Goal: Task Accomplishment & Management: Complete application form

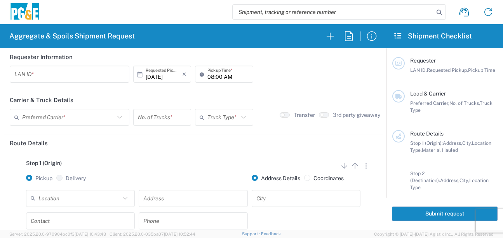
click at [44, 76] on input "text" at bounding box center [69, 75] width 110 height 14
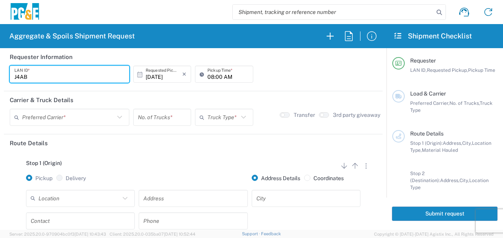
type input "J4AB"
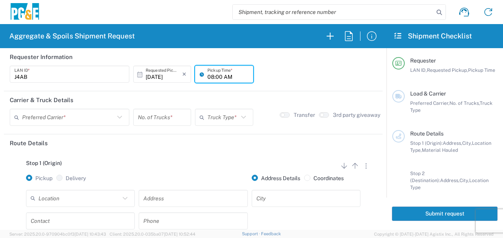
click at [210, 77] on input "08:00 AM" at bounding box center [228, 75] width 41 height 14
click at [217, 76] on input "05:00 AM" at bounding box center [228, 75] width 41 height 14
type input "05:30 AM"
click at [61, 115] on input "text" at bounding box center [68, 118] width 93 height 14
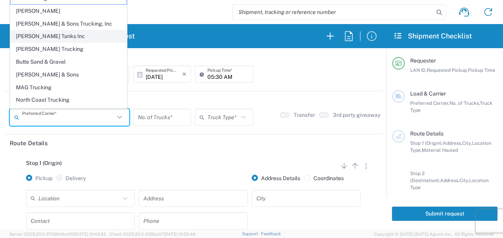
click at [42, 38] on span "[PERSON_NAME] Tanks Inc" at bounding box center [68, 36] width 116 height 12
type input "[PERSON_NAME] Tanks Inc"
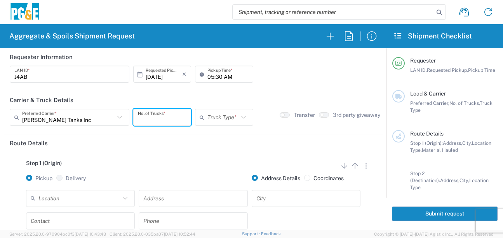
click at [157, 115] on input "number" at bounding box center [162, 118] width 49 height 14
type input "5"
click at [223, 117] on input "text" at bounding box center [223, 118] width 31 height 14
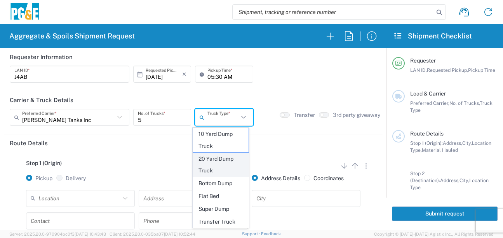
click at [211, 175] on span "20 Yard Dump Truck" at bounding box center [221, 165] width 56 height 24
type input "20 Yard Dump Truck"
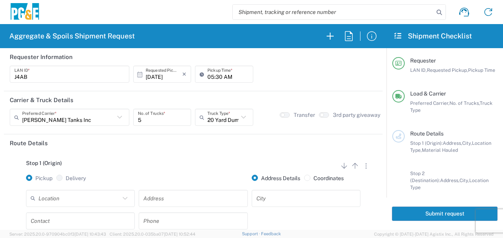
click at [100, 166] on div "Stop 1 (Origin) Add Stop Above Add Stop Below Remove Stop" at bounding box center [193, 167] width 367 height 15
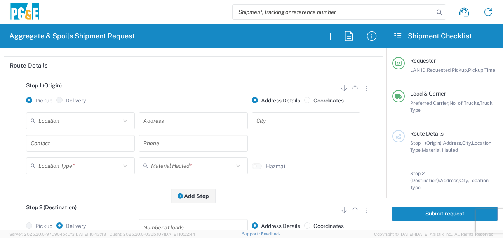
click at [85, 127] on input "text" at bounding box center [79, 121] width 82 height 14
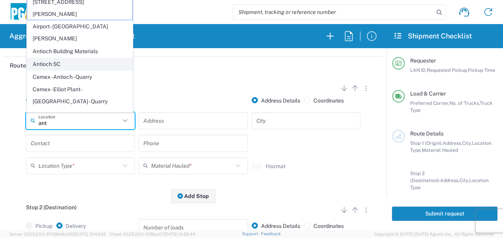
click at [59, 58] on span "Antioch SC" at bounding box center [79, 64] width 105 height 12
type input "Antioch SC"
type input "[STREET_ADDRESS]"
type input "Antioch"
type input "Business No Loading Dock"
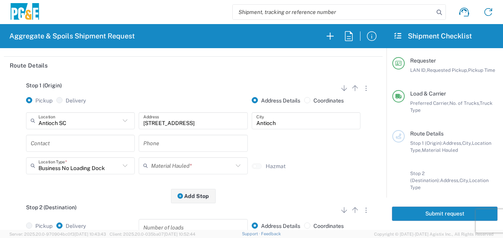
click at [66, 144] on input "text" at bounding box center [81, 143] width 100 height 14
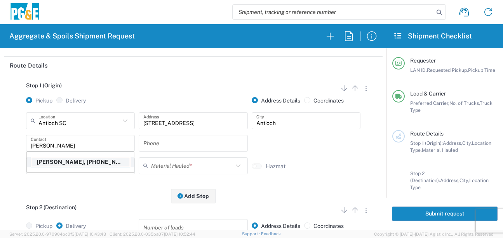
click at [68, 165] on p "[PERSON_NAME], [PHONE_NUMBER]" at bounding box center [80, 162] width 99 height 10
type input "[PERSON_NAME]"
type input "[PHONE_NUMBER]"
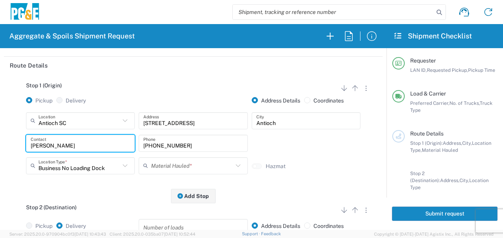
click at [155, 168] on input "text" at bounding box center [192, 166] width 82 height 14
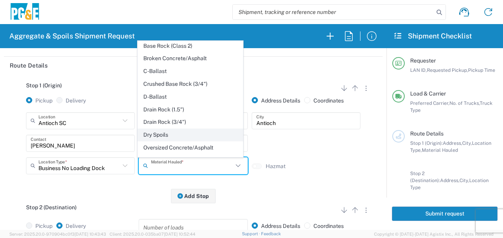
click at [157, 141] on span "Dry Spoils" at bounding box center [190, 135] width 105 height 12
type input "Dry Spoils"
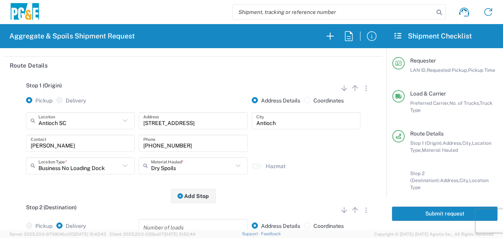
click at [135, 190] on div "Stop 1 (Origin) Add Stop Above Add Stop Below Remove Stop Pickup Delivery Addre…" at bounding box center [193, 135] width 367 height 122
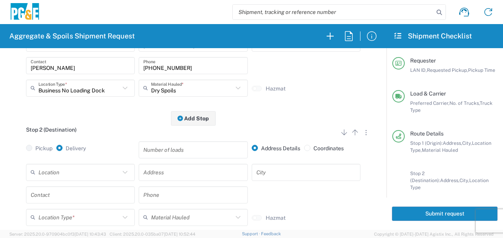
click at [86, 173] on input "text" at bounding box center [79, 173] width 82 height 14
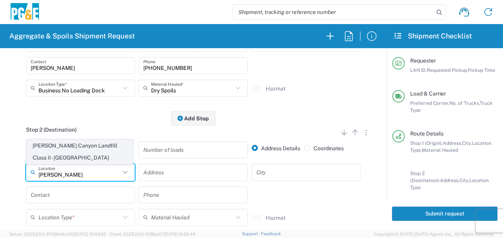
click at [77, 149] on span "[PERSON_NAME] Canyon Landfill Class II - [GEOGRAPHIC_DATA]" at bounding box center [79, 152] width 105 height 24
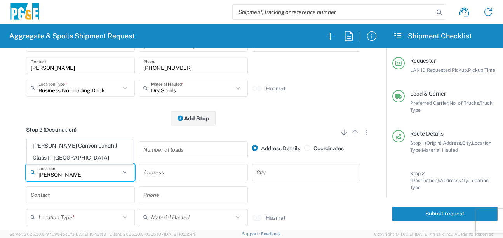
type input "[PERSON_NAME] Canyon Landfill Class II - [GEOGRAPHIC_DATA]"
type input "[STREET_ADDRESS][PERSON_NAME]"
type input "[GEOGRAPHIC_DATA]"
type input "Landfill"
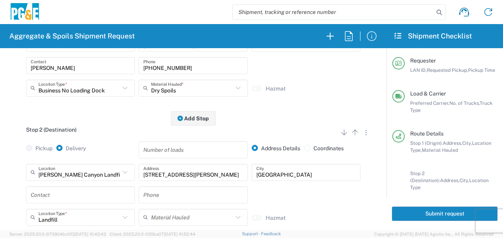
click at [70, 195] on input "text" at bounding box center [81, 195] width 100 height 14
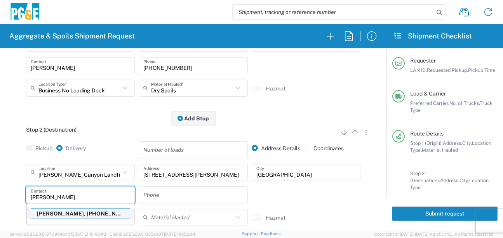
click at [69, 215] on p "[PERSON_NAME], [PHONE_NUMBER]" at bounding box center [80, 214] width 99 height 10
type input "[PERSON_NAME]"
type input "[PHONE_NUMBER]"
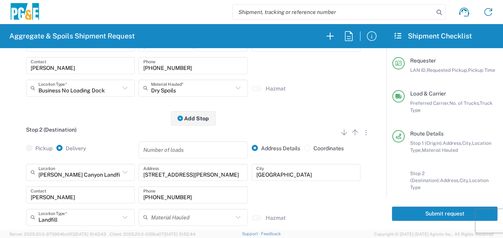
click at [103, 132] on div "Stop 2 (Destination) Add Stop Above Add Stop Below Remove Stop" at bounding box center [193, 134] width 367 height 15
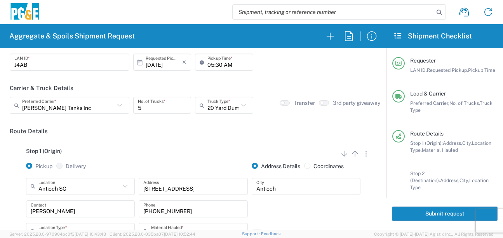
scroll to position [0, 0]
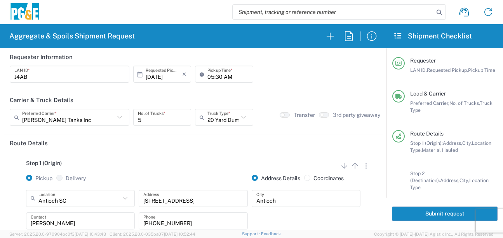
click at [452, 215] on button "Submit request" at bounding box center [445, 214] width 106 height 14
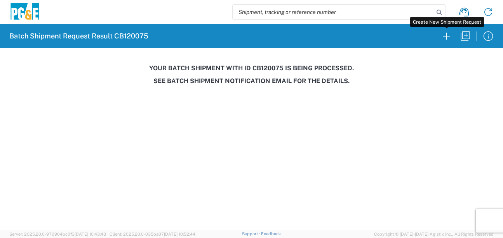
drag, startPoint x: 448, startPoint y: 36, endPoint x: 293, endPoint y: 44, distance: 154.5
click at [448, 36] on icon "button" at bounding box center [447, 36] width 12 height 12
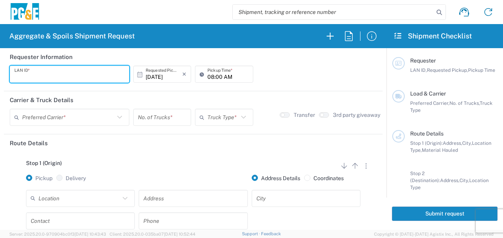
click at [70, 72] on input "text" at bounding box center [69, 75] width 110 height 14
type input "D4A6"
click at [211, 73] on input "08:00 AM" at bounding box center [228, 75] width 41 height 14
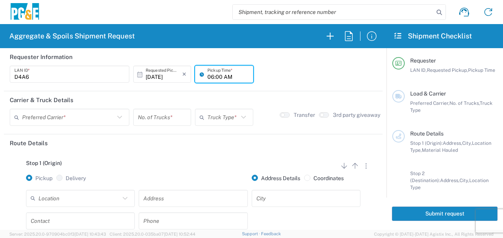
type input "06:00 AM"
click at [103, 116] on input "text" at bounding box center [68, 118] width 93 height 14
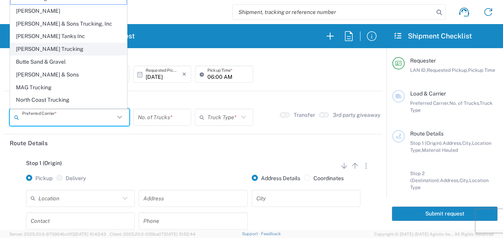
click at [47, 49] on span "[PERSON_NAME] Trucking" at bounding box center [68, 49] width 116 height 12
type input "[PERSON_NAME] Trucking"
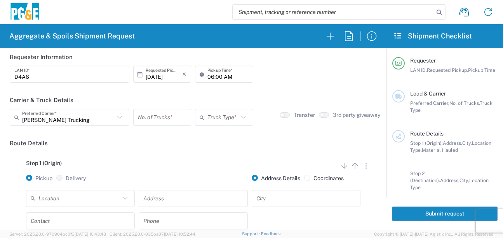
click at [161, 121] on input "number" at bounding box center [162, 118] width 49 height 14
type input "8"
click at [210, 118] on input "text" at bounding box center [223, 118] width 31 height 14
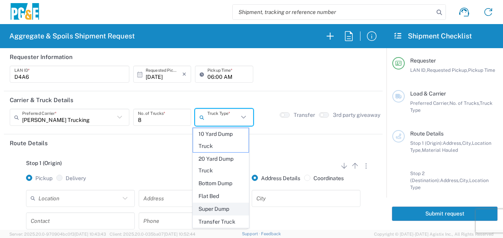
click at [216, 208] on span "Super Dump" at bounding box center [221, 209] width 56 height 12
type input "Super Dump"
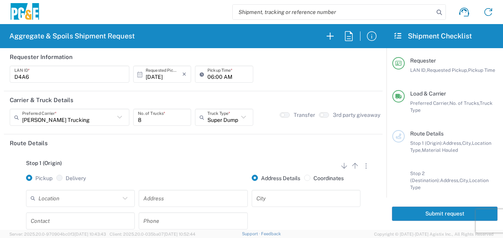
click at [208, 175] on div at bounding box center [193, 182] width 113 height 15
click at [138, 171] on div "Stop 1 (Origin) Add Stop Above Add Stop Below Remove Stop" at bounding box center [193, 167] width 367 height 15
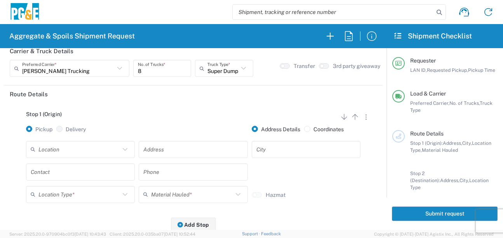
scroll to position [78, 0]
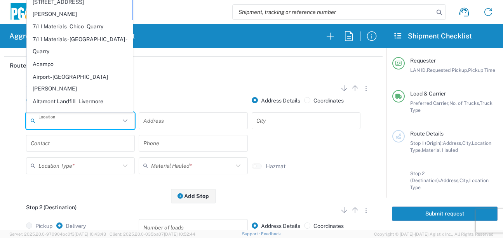
click at [93, 122] on input "text" at bounding box center [79, 121] width 82 height 14
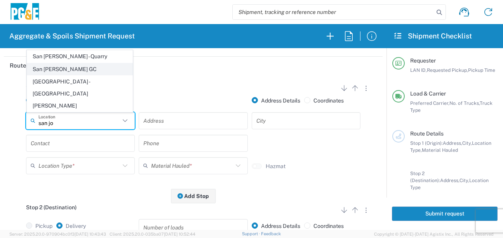
click at [71, 75] on span "San [PERSON_NAME] GC" at bounding box center [79, 69] width 105 height 12
type input "San [PERSON_NAME] GC"
type input "[STREET_ADDRESS]"
type input "[GEOGRAPHIC_DATA][PERSON_NAME]"
type input "Business No Loading Dock"
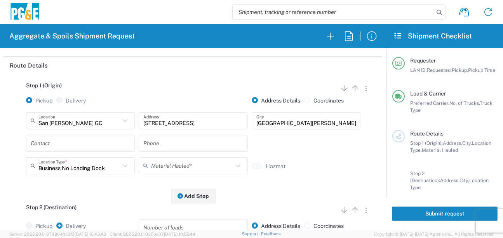
click at [86, 145] on input "text" at bounding box center [81, 143] width 100 height 14
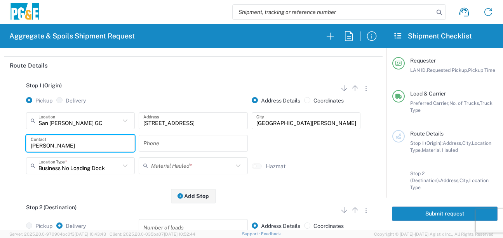
type input "[PERSON_NAME]"
click at [190, 142] on input "text" at bounding box center [193, 143] width 100 height 14
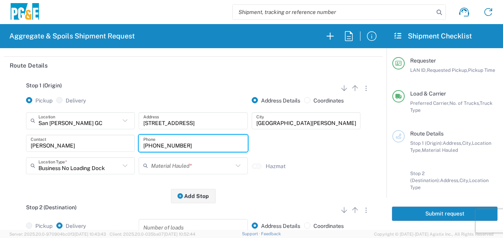
type input "[PHONE_NUMBER]"
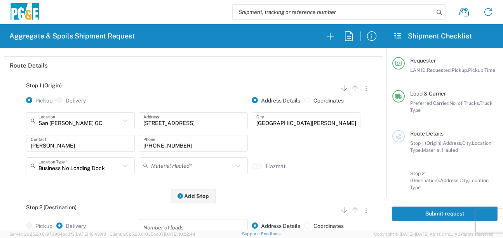
click at [184, 175] on div "Material Hauled *" at bounding box center [193, 165] width 109 height 17
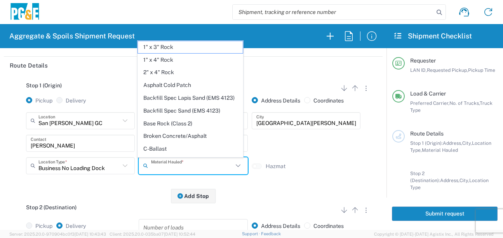
click at [184, 170] on input "text" at bounding box center [192, 166] width 82 height 14
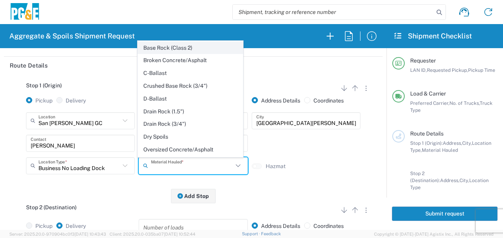
scroll to position [150, 0]
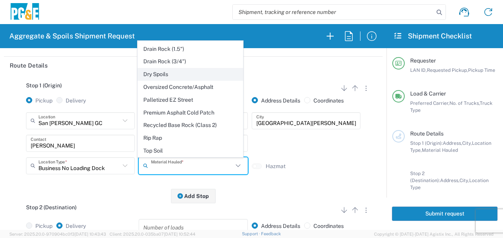
click at [152, 73] on span "Dry Spoils" at bounding box center [190, 74] width 105 height 12
type input "Dry Spoils"
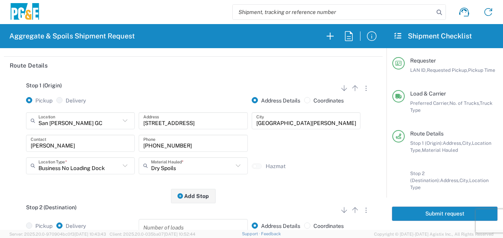
click at [117, 195] on div "Stop 1 (Origin) Add Stop Above Add Stop Below Remove Stop Pickup Delivery Addre…" at bounding box center [193, 135] width 367 height 122
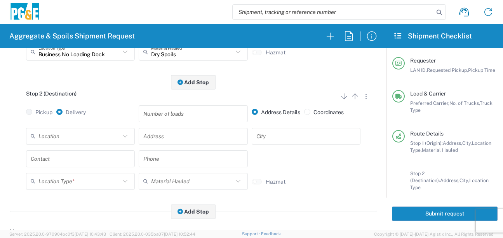
scroll to position [194, 0]
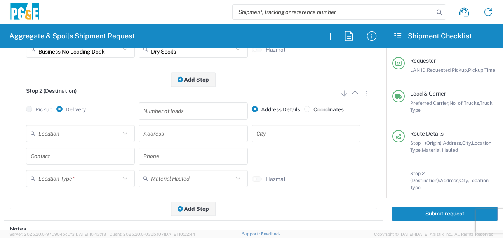
click at [74, 140] on input "text" at bounding box center [79, 134] width 82 height 14
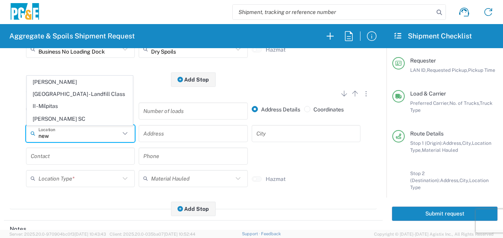
click at [68, 98] on span "[PERSON_NAME][GEOGRAPHIC_DATA] - Landfill Class II - Milpitas" at bounding box center [79, 94] width 105 height 36
type input "[PERSON_NAME][GEOGRAPHIC_DATA] - Landfill Class II - Milpitas"
type input "[STREET_ADDRESS][PERSON_NAME]"
type input "Milpitas"
type input "Landfill"
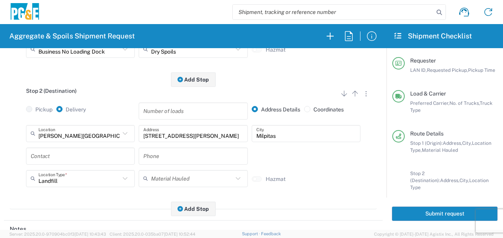
click at [57, 158] on input "text" at bounding box center [81, 156] width 100 height 14
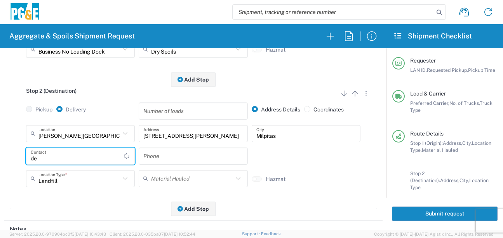
type input "d"
type input "[PERSON_NAME]"
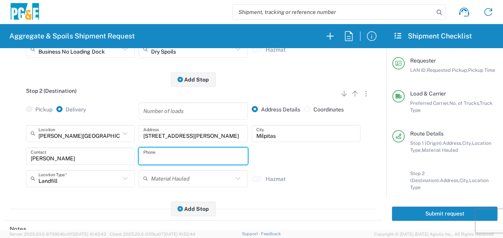
click at [171, 156] on input "text" at bounding box center [193, 156] width 100 height 14
type input "[PHONE_NUMBER]"
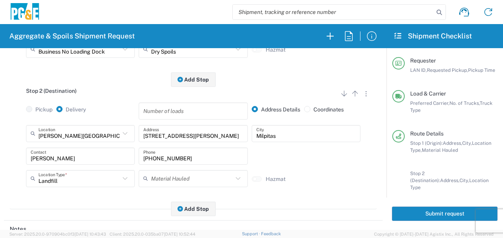
click at [316, 156] on div "[PERSON_NAME] Contact [PHONE_NUMBER] Phone" at bounding box center [193, 159] width 339 height 23
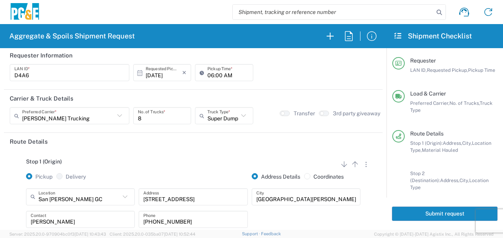
scroll to position [0, 0]
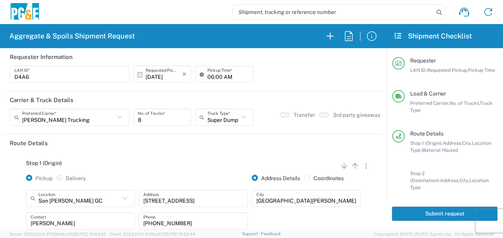
click at [145, 159] on div "Stop 1 (Origin) Add Stop Above Add Stop Below Remove Stop Pickup Delivery Addre…" at bounding box center [193, 213] width 367 height 122
click at [421, 214] on button "Submit request" at bounding box center [445, 214] width 106 height 14
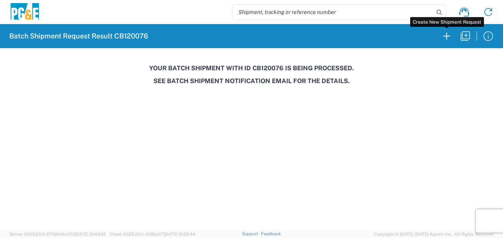
drag, startPoint x: 443, startPoint y: 38, endPoint x: 503, endPoint y: 19, distance: 62.9
click at [443, 38] on icon "button" at bounding box center [447, 36] width 12 height 12
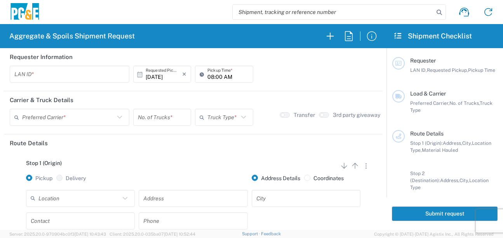
click at [72, 75] on input "text" at bounding box center [69, 75] width 110 height 14
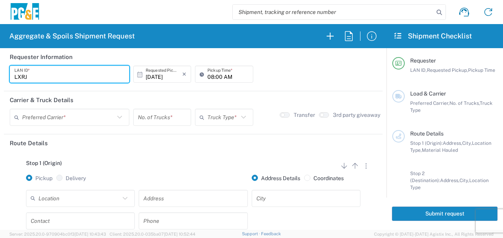
type input "LXRJ"
click at [208, 79] on input "08:00 AM" at bounding box center [228, 75] width 41 height 14
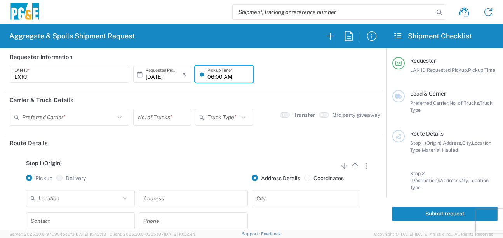
type input "06:00 AM"
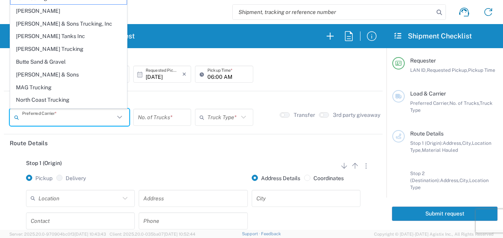
click at [98, 122] on input "text" at bounding box center [68, 118] width 93 height 14
click at [45, 50] on span "[PERSON_NAME] Trucking" at bounding box center [68, 49] width 116 height 12
type input "[PERSON_NAME] Trucking"
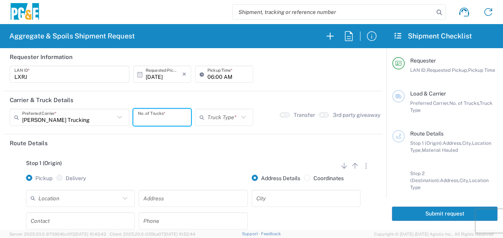
click at [162, 120] on input "number" at bounding box center [162, 118] width 49 height 14
type input "6"
click at [143, 151] on header "Route Details" at bounding box center [193, 142] width 379 height 17
click at [227, 118] on input "text" at bounding box center [223, 118] width 31 height 14
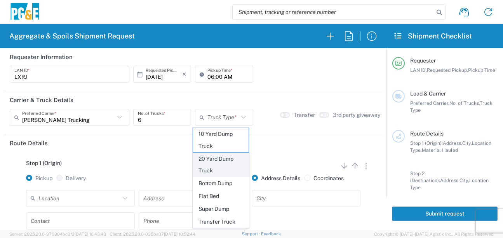
click at [216, 168] on span "20 Yard Dump Truck" at bounding box center [221, 165] width 56 height 24
type input "20 Yard Dump Truck"
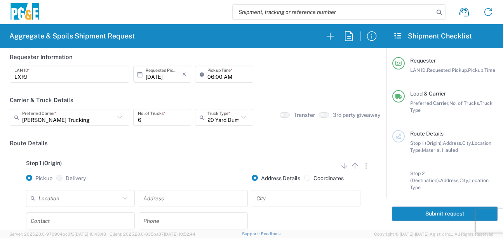
click at [188, 155] on div "Stop 1 (Origin) Add Stop Above Add Stop Below Remove Stop Pickup Delivery Addre…" at bounding box center [193, 213] width 367 height 122
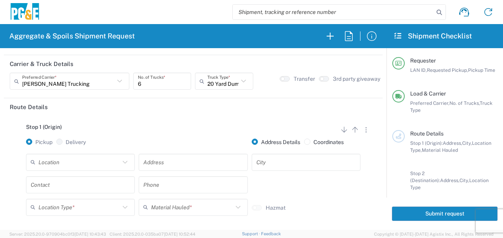
scroll to position [78, 0]
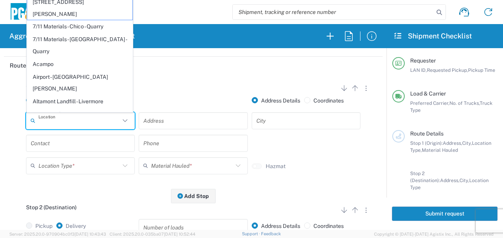
click at [72, 122] on input "text" at bounding box center [79, 121] width 82 height 14
type input "i"
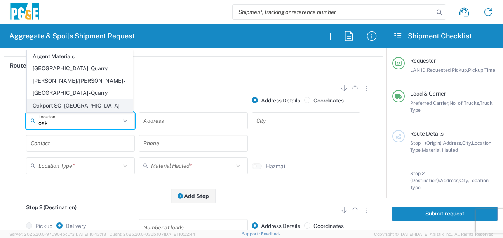
click at [57, 106] on span "Oakport SC - [GEOGRAPHIC_DATA]" at bounding box center [79, 106] width 105 height 12
type input "Oakport SC - [GEOGRAPHIC_DATA]"
type input "[STREET_ADDRESS]"
type input "[GEOGRAPHIC_DATA]"
type input "Business No Loading Dock"
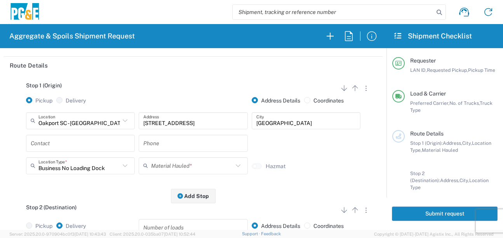
click at [108, 143] on input "text" at bounding box center [81, 143] width 100 height 14
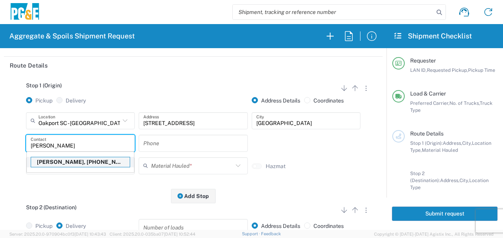
click at [94, 161] on p "[PERSON_NAME], [PHONE_NUMBER]" at bounding box center [80, 162] width 99 height 10
type input "[PERSON_NAME]"
type input "[PHONE_NUMBER]"
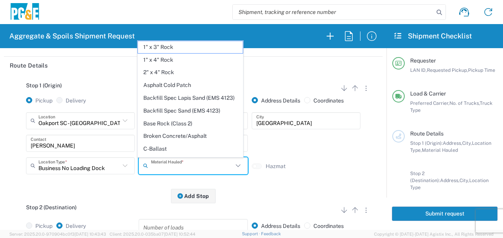
click at [179, 171] on input "text" at bounding box center [192, 166] width 82 height 14
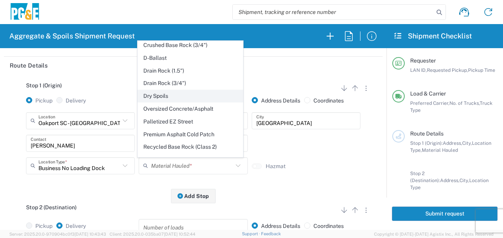
click at [160, 102] on span "Dry Spoils" at bounding box center [190, 96] width 105 height 12
type input "Dry Spoils"
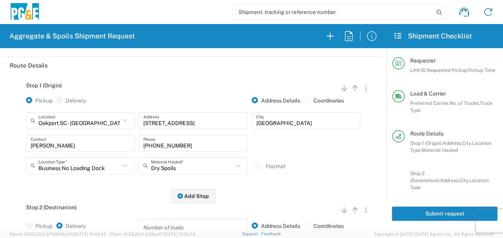
click at [137, 188] on div "Stop 1 (Origin) Add Stop Above Add Stop Below Remove Stop Pickup Delivery Addre…" at bounding box center [193, 135] width 367 height 122
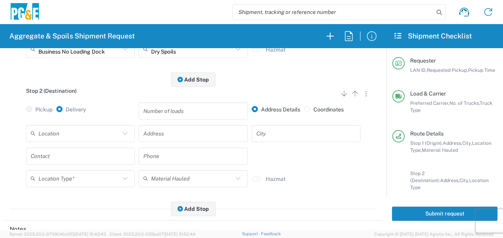
click at [77, 137] on input "text" at bounding box center [79, 134] width 82 height 14
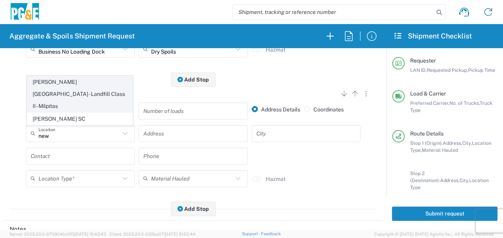
click at [63, 97] on span "[PERSON_NAME][GEOGRAPHIC_DATA] - Landfill Class II - Milpitas" at bounding box center [79, 94] width 105 height 36
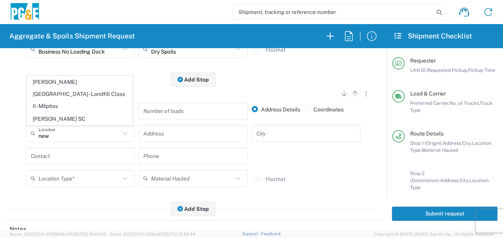
type input "[PERSON_NAME][GEOGRAPHIC_DATA] - Landfill Class II - Milpitas"
type input "[STREET_ADDRESS][PERSON_NAME]"
type input "Milpitas"
type input "Landfill"
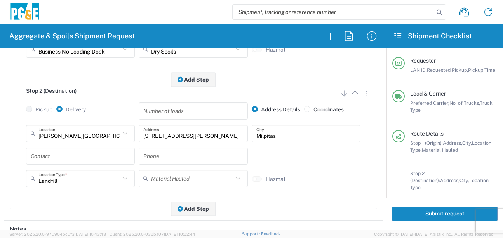
click at [58, 157] on input "text" at bounding box center [81, 156] width 100 height 14
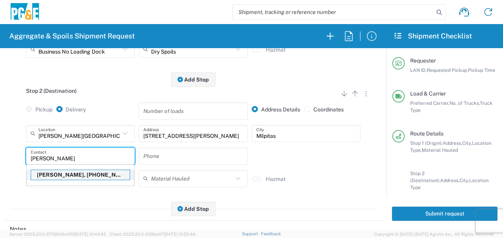
click at [54, 174] on p "[PERSON_NAME], [PHONE_NUMBER]" at bounding box center [80, 175] width 99 height 10
type input "[PERSON_NAME]"
type input "[PHONE_NUMBER]"
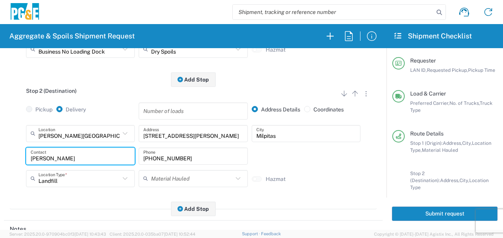
click at [119, 201] on div "Stop 2 (Destination) Add Stop Above Add Stop Below Remove Stop Pickup Delivery …" at bounding box center [193, 145] width 367 height 130
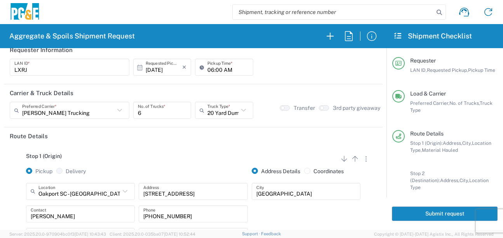
scroll to position [0, 0]
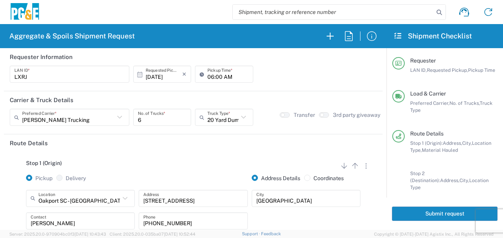
click at [416, 217] on button "Submit request" at bounding box center [445, 214] width 106 height 14
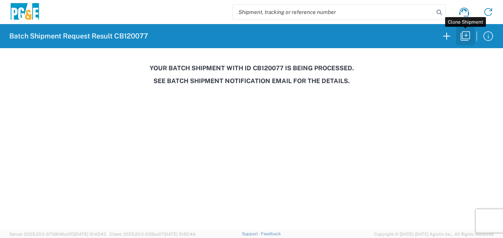
click at [471, 37] on icon "button" at bounding box center [465, 36] width 12 height 12
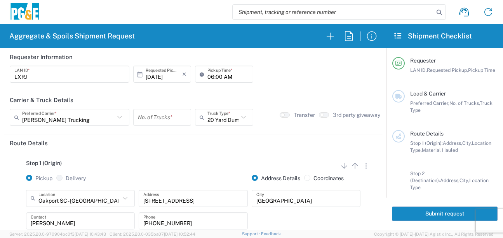
click at [213, 76] on input "06:00 AM" at bounding box center [228, 75] width 41 height 14
click at [215, 77] on input "06:00 AM" at bounding box center [228, 75] width 41 height 14
type input "06:30 AM"
click at [291, 80] on div "LXRJ LAN ID * [DATE] × Requested Pickup * Cancel Apply 06:30 AM Pickup Time *" at bounding box center [193, 77] width 371 height 23
click at [155, 119] on input "number" at bounding box center [162, 118] width 49 height 14
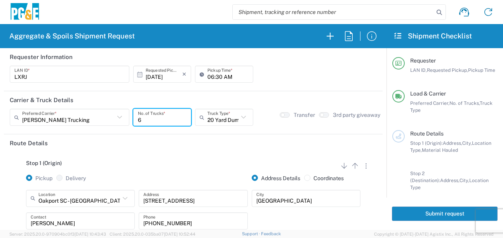
type input "6"
click at [199, 155] on div "Stop 1 (Origin) Add Stop Above Add Stop Below Remove Stop Pickup Delivery Addre…" at bounding box center [193, 213] width 367 height 122
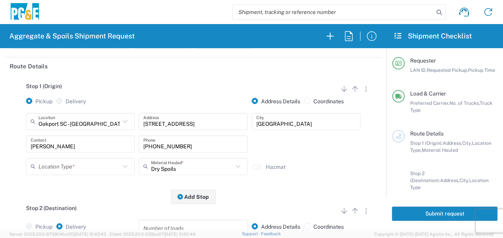
scroll to position [78, 0]
click at [97, 161] on input "text" at bounding box center [79, 166] width 82 height 14
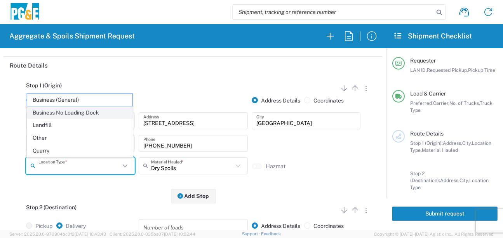
click at [84, 113] on span "Business No Loading Dock" at bounding box center [79, 113] width 105 height 12
type input "Business No Loading Dock"
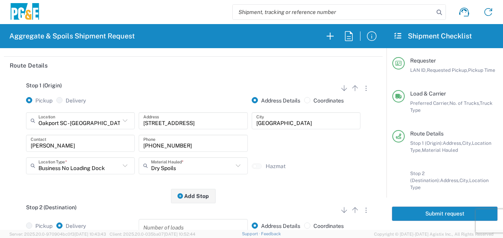
click at [88, 192] on div "Stop 1 (Origin) Add Stop Above Add Stop Below Remove Stop Pickup Delivery Addre…" at bounding box center [193, 135] width 367 height 122
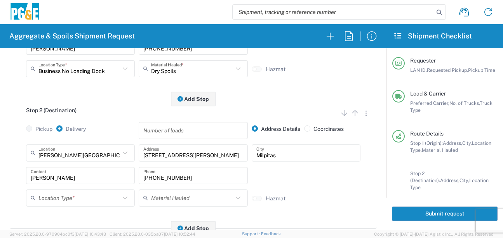
scroll to position [194, 0]
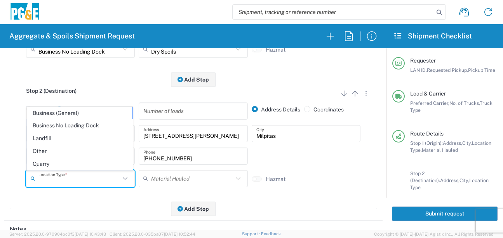
click at [72, 182] on input "text" at bounding box center [79, 179] width 82 height 14
click at [68, 136] on span "Landfill" at bounding box center [79, 139] width 105 height 12
type input "Landfill"
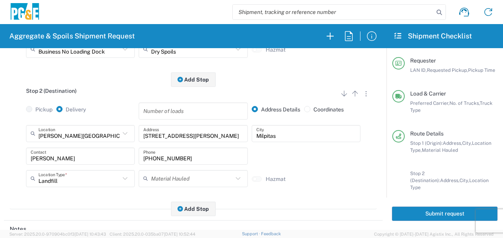
click at [93, 200] on div "Stop 2 (Destination) Add Stop Above Add Stop Below Remove Stop Pickup Delivery …" at bounding box center [193, 145] width 367 height 130
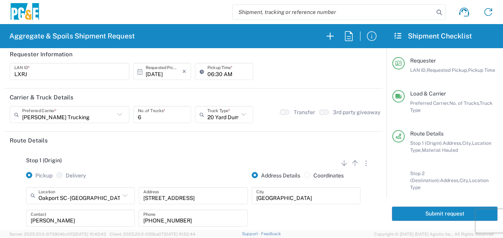
scroll to position [0, 0]
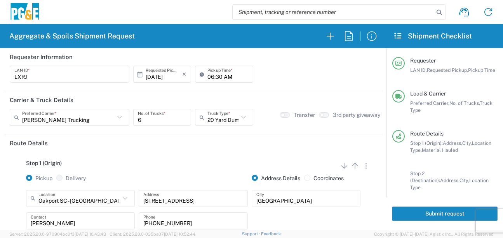
click at [159, 167] on div "Stop 1 (Origin) Add Stop Above Add Stop Below Remove Stop" at bounding box center [193, 167] width 367 height 15
click at [434, 218] on button "Submit request" at bounding box center [445, 214] width 106 height 14
